Goal: Find specific page/section: Find specific page/section

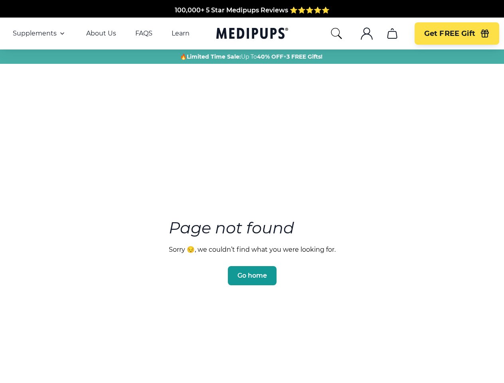
click at [252, 192] on section "Page not found Sorry 😔, we couldn’t find what you were looking for. Go home" at bounding box center [252, 233] width 504 height 307
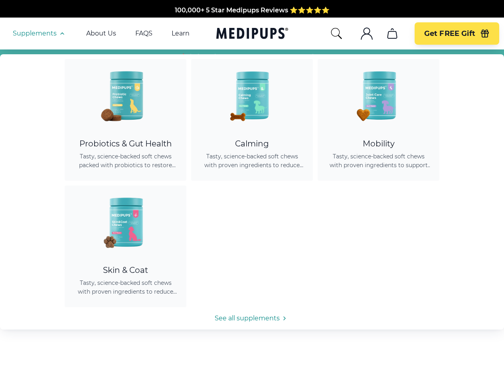
click at [40, 34] on span "Supplements" at bounding box center [35, 34] width 44 height 8
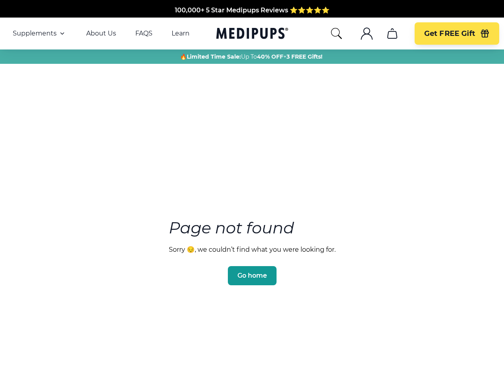
click at [61, 34] on icon "button" at bounding box center [62, 34] width 10 height 10
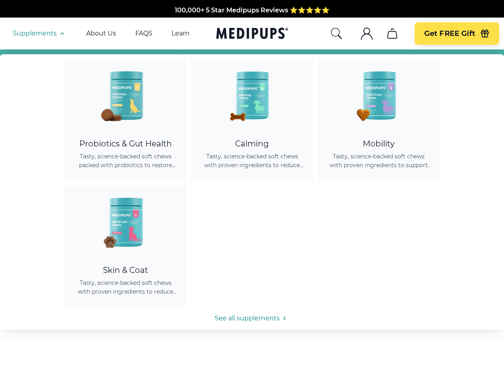
click at [336, 34] on icon "search" at bounding box center [336, 33] width 13 height 13
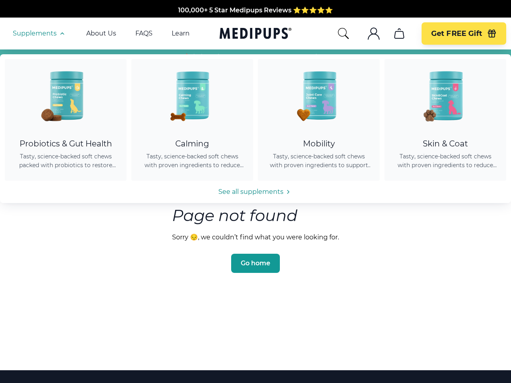
click at [367, 34] on icon ".cls-1{fill:none;stroke:currentColor;stroke-miterlimit:10;stroke-width:1.5px;}" at bounding box center [373, 33] width 13 height 13
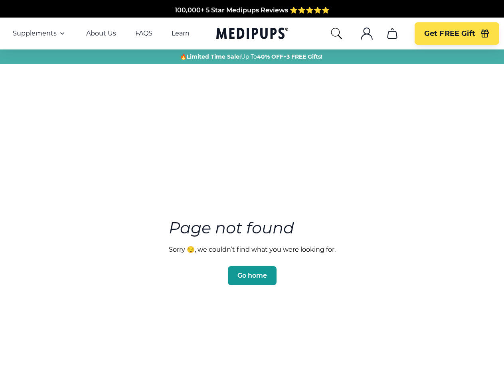
click at [366, 34] on icon ".cls-1{fill:none;stroke:currentColor;stroke-miterlimit:10;stroke-width:1.5px;}" at bounding box center [366, 33] width 13 height 13
click at [392, 34] on icon "cart" at bounding box center [392, 33] width 13 height 13
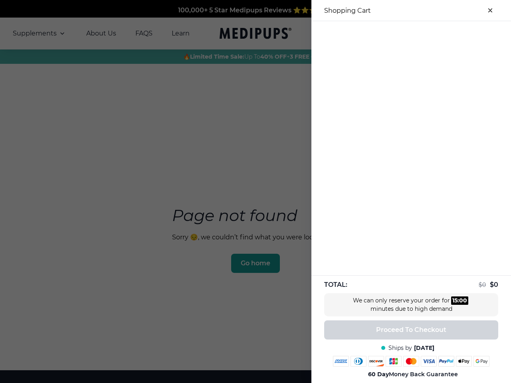
click at [392, 34] on div "100,000+ 5 Star Medipups Reviews ⭐️⭐️⭐️⭐️⭐️ Made In The USA from domestic & glo…" at bounding box center [255, 273] width 511 height 546
